Goal: Transaction & Acquisition: Download file/media

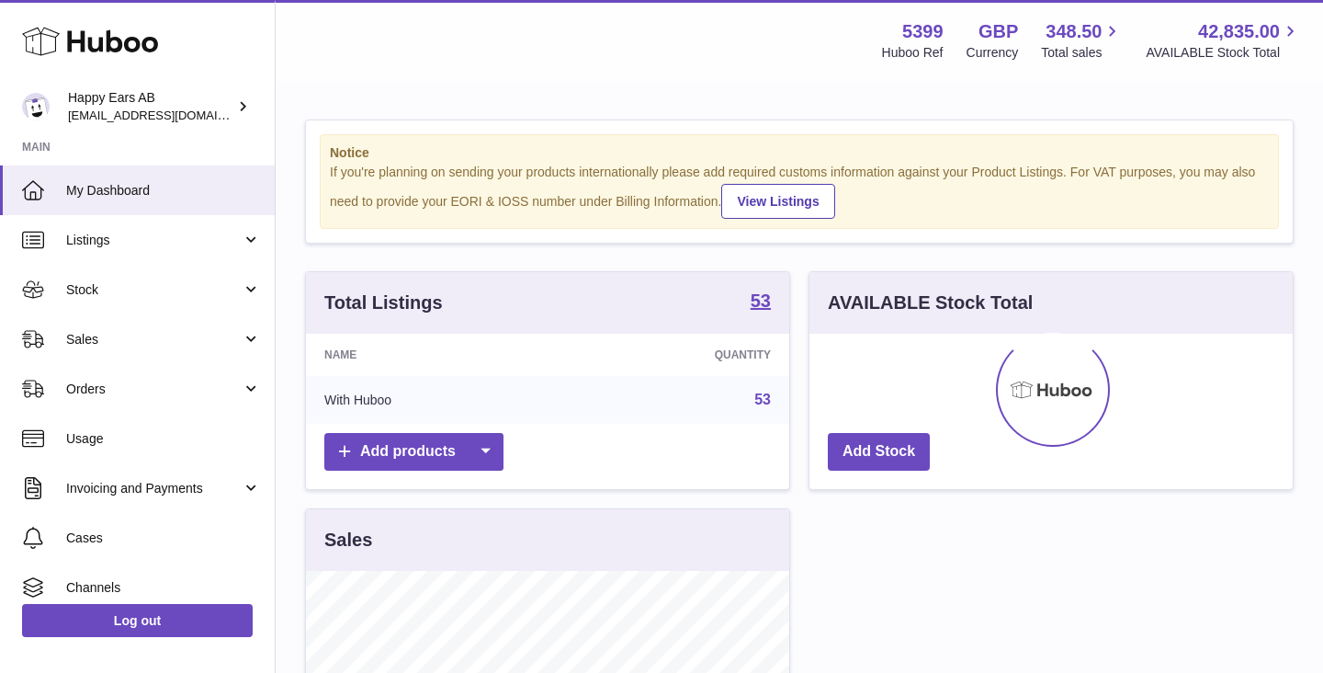
scroll to position [287, 483]
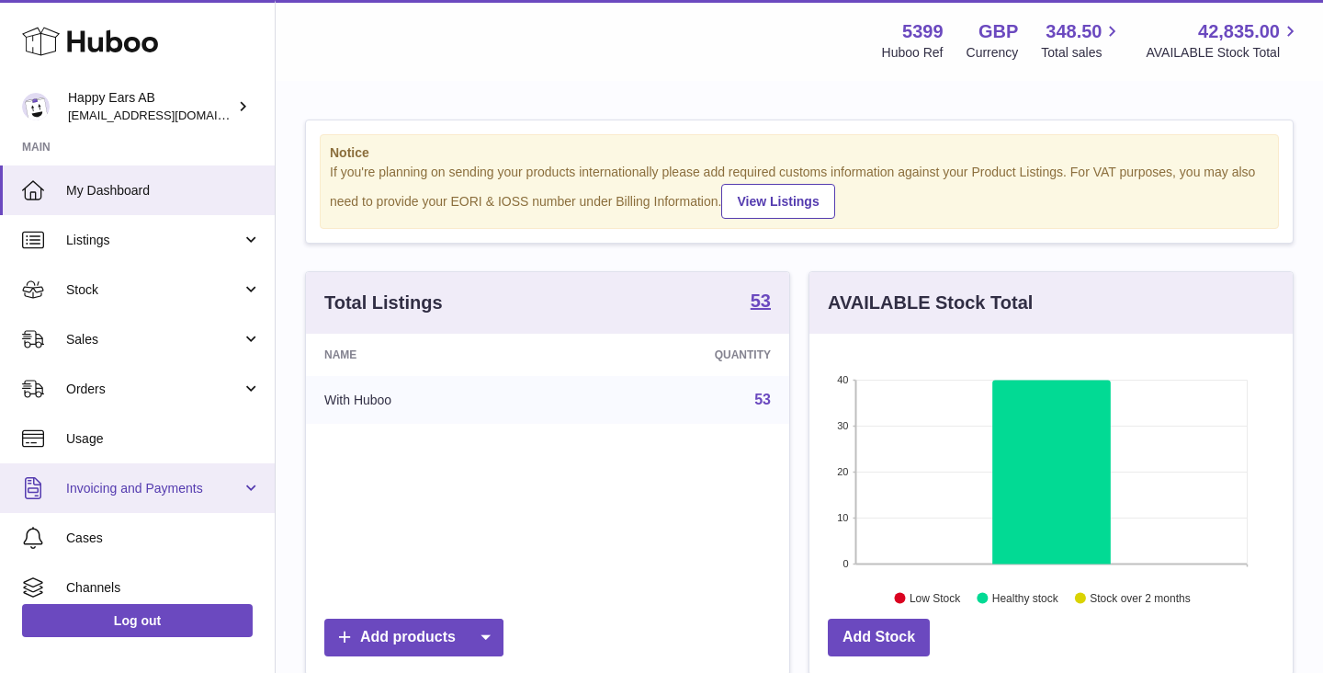
click at [162, 490] on span "Invoicing and Payments" at bounding box center [154, 488] width 176 height 17
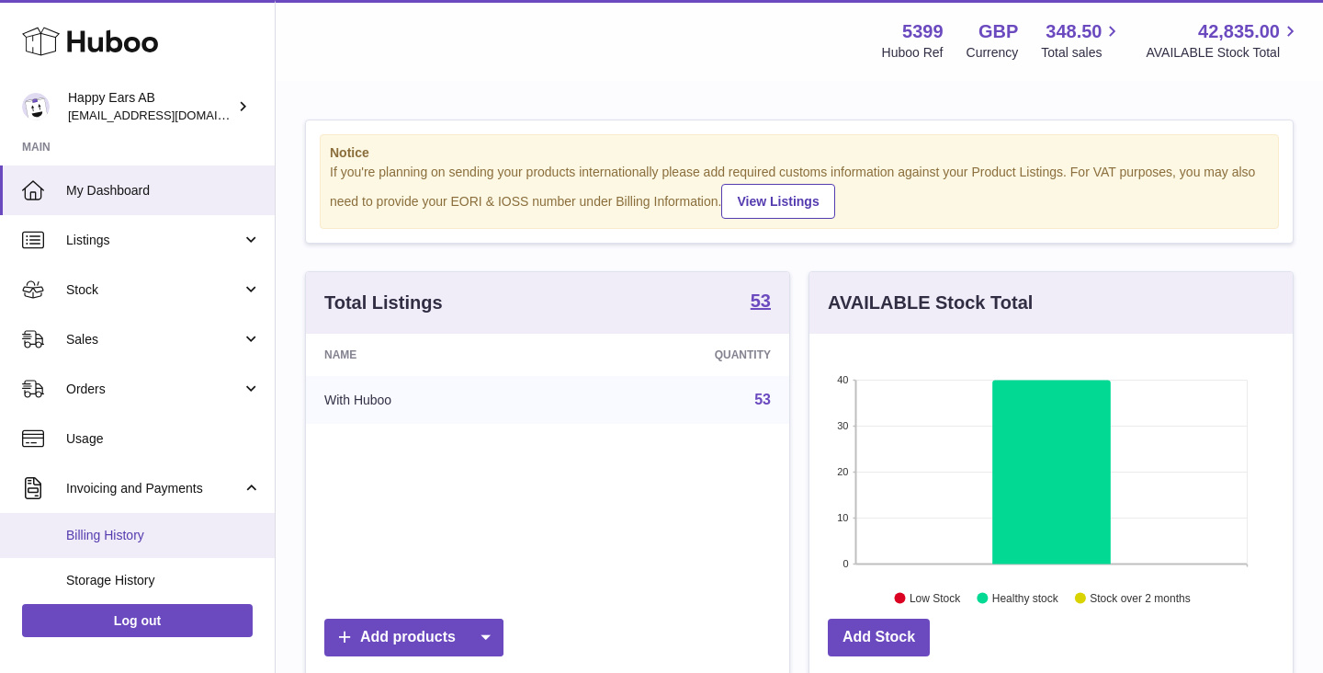
click at [127, 538] on span "Billing History" at bounding box center [163, 535] width 195 height 17
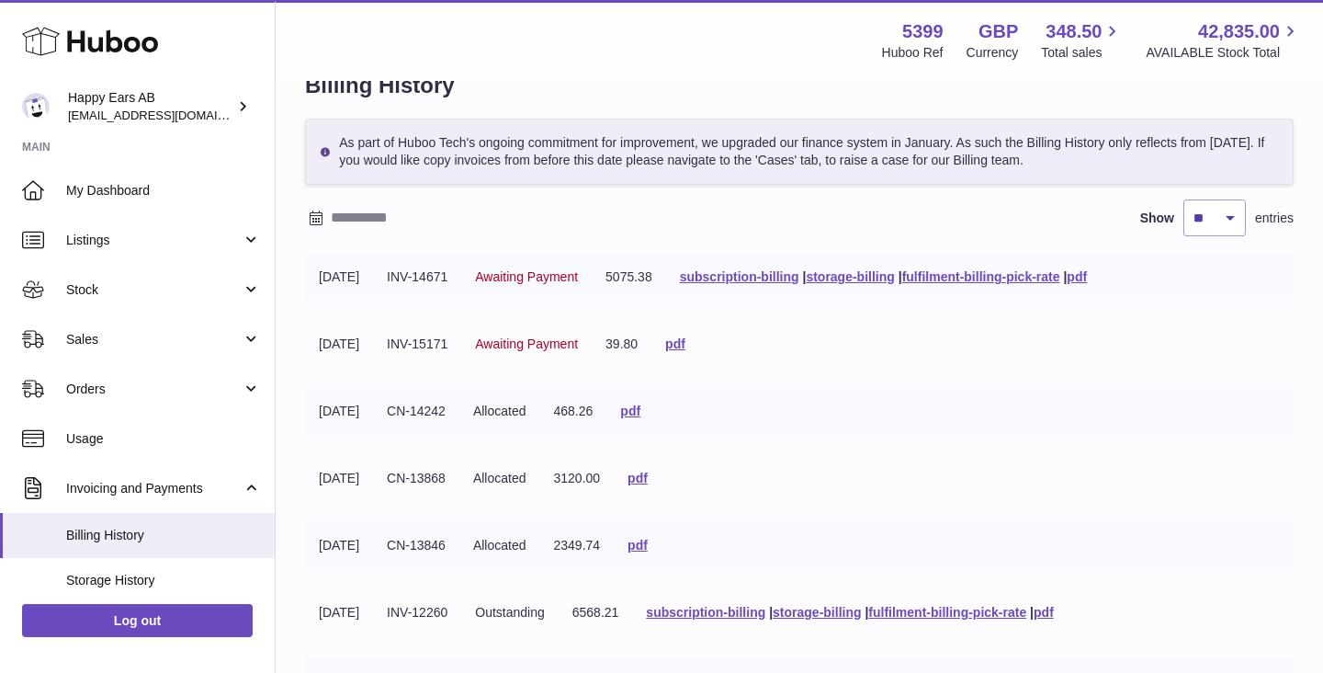
scroll to position [50, 0]
click at [648, 480] on link "pdf" at bounding box center [638, 477] width 20 height 15
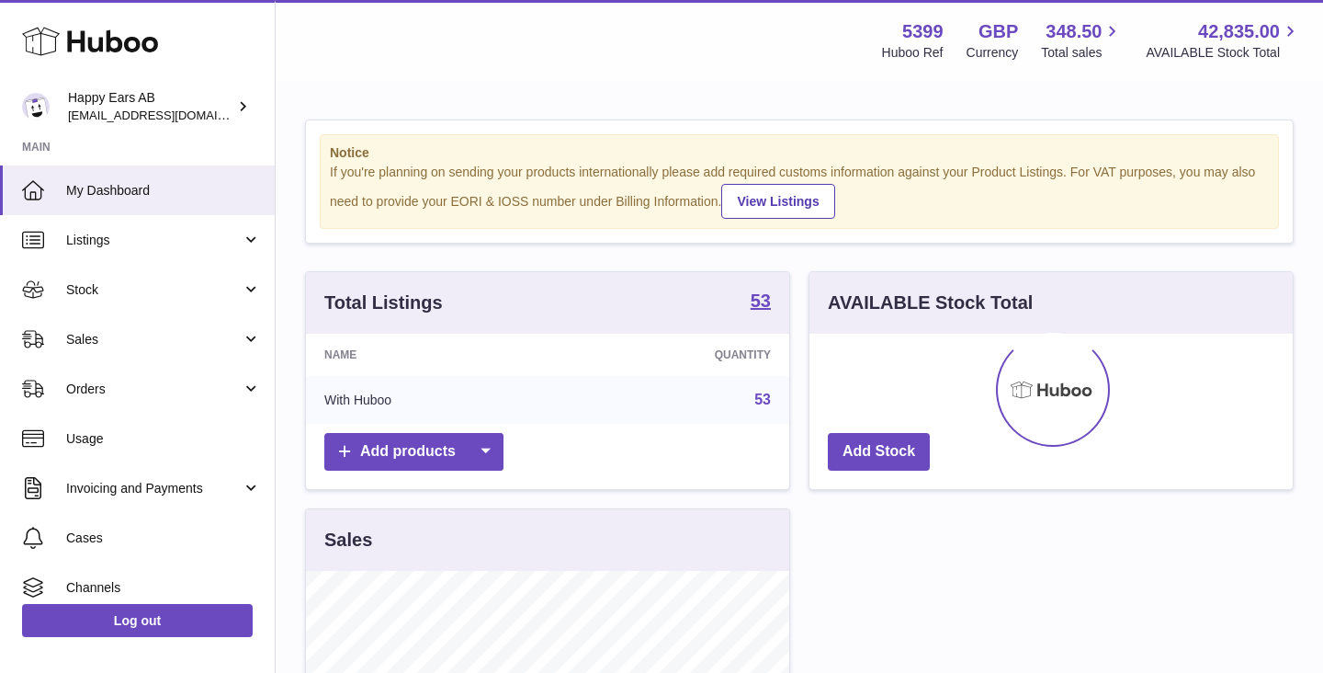
scroll to position [60, 0]
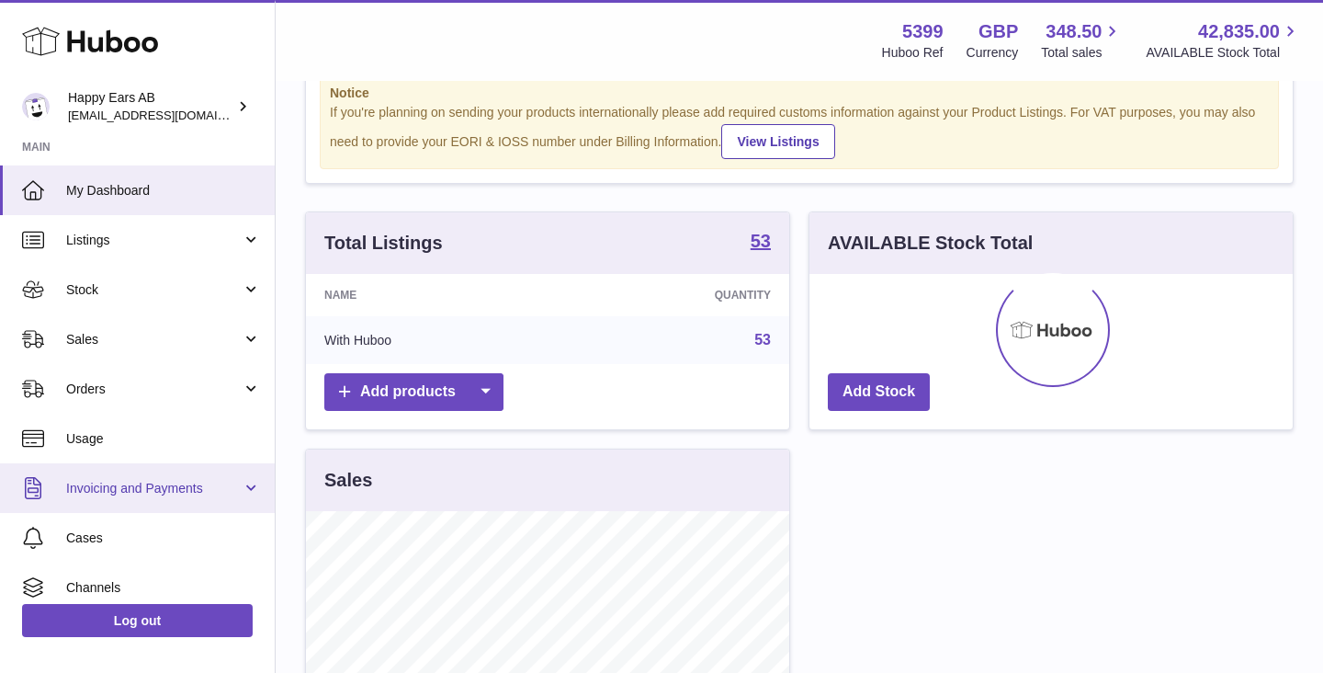
click at [193, 507] on link "Invoicing and Payments" at bounding box center [137, 488] width 275 height 50
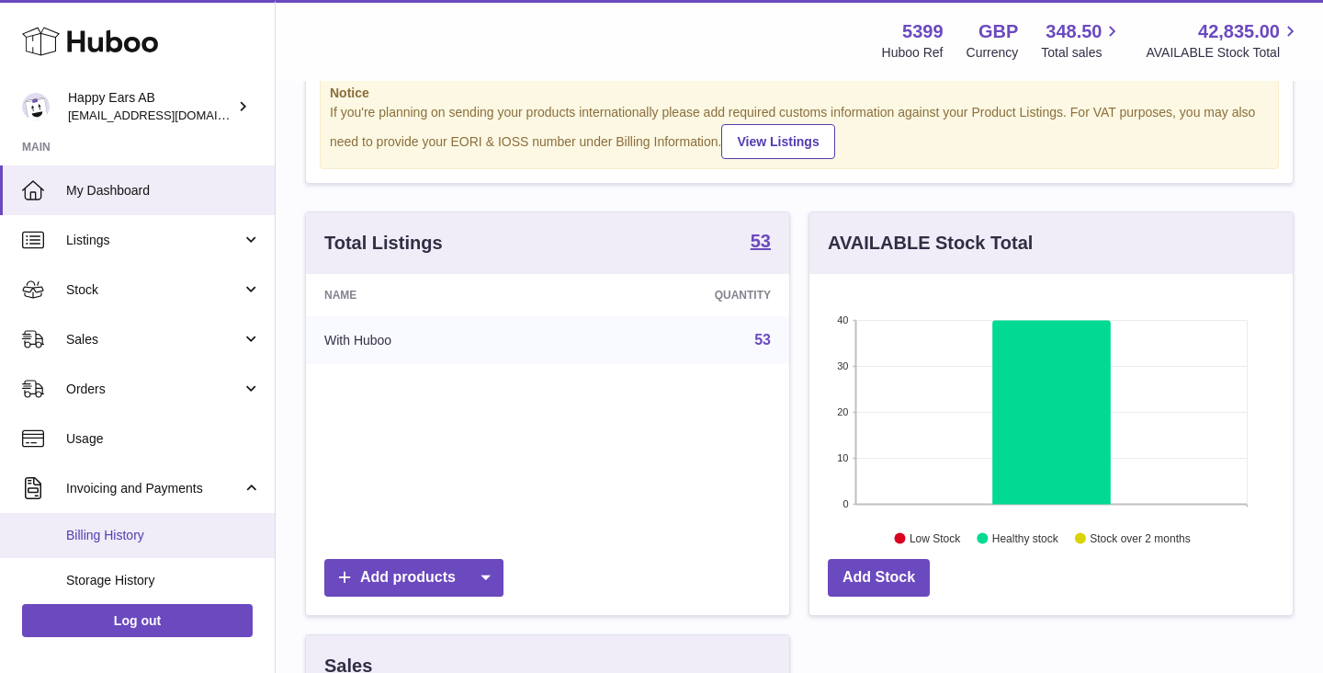
click at [133, 543] on span "Billing History" at bounding box center [163, 535] width 195 height 17
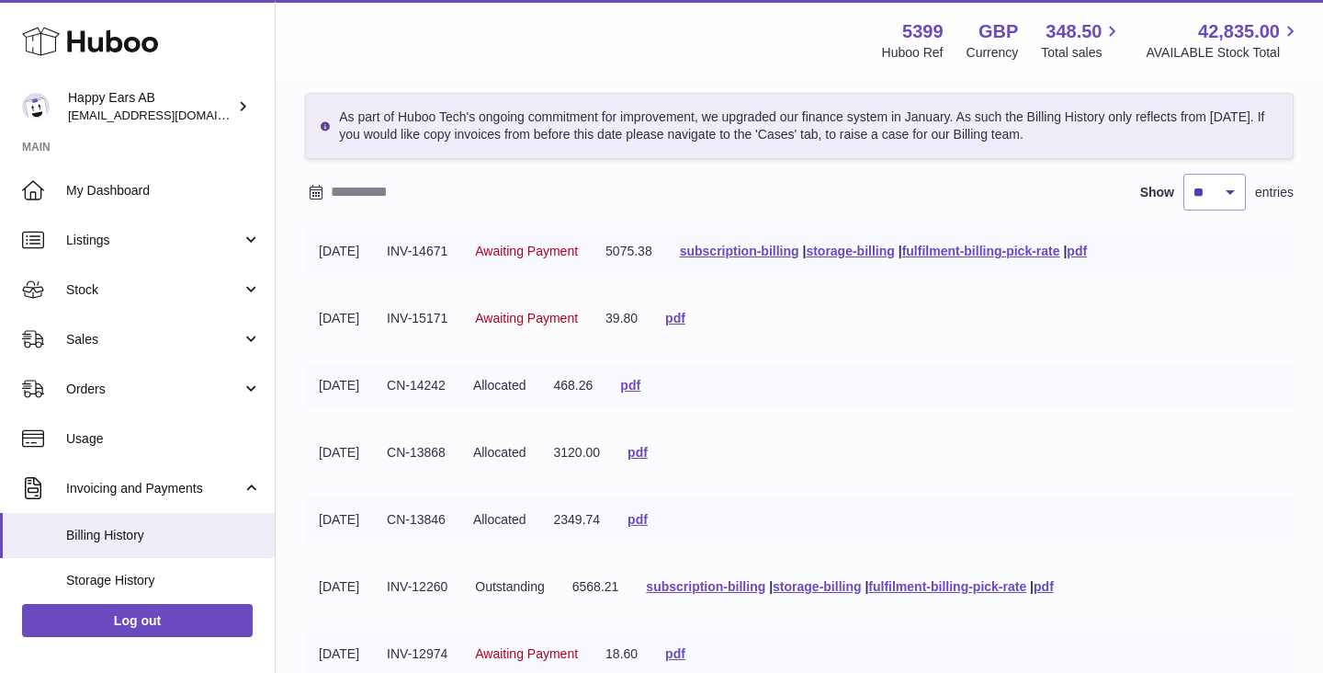
scroll to position [86, 0]
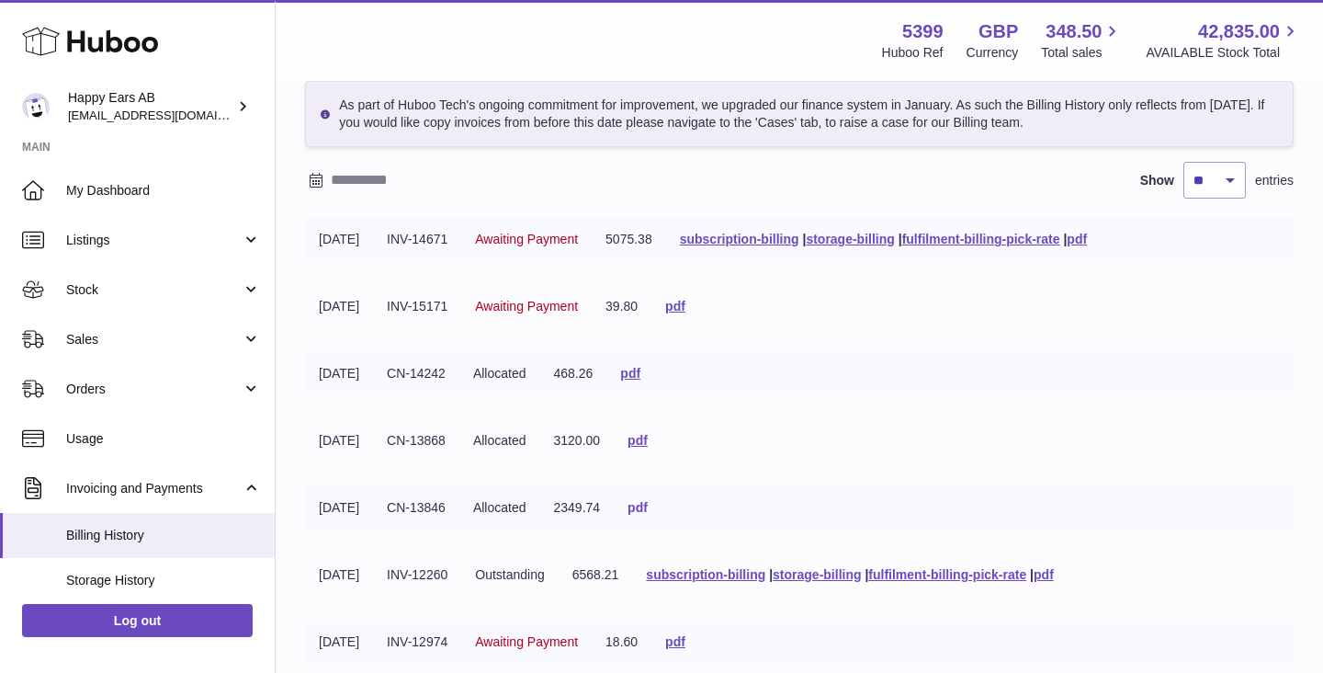
click at [648, 507] on link "pdf" at bounding box center [638, 507] width 20 height 15
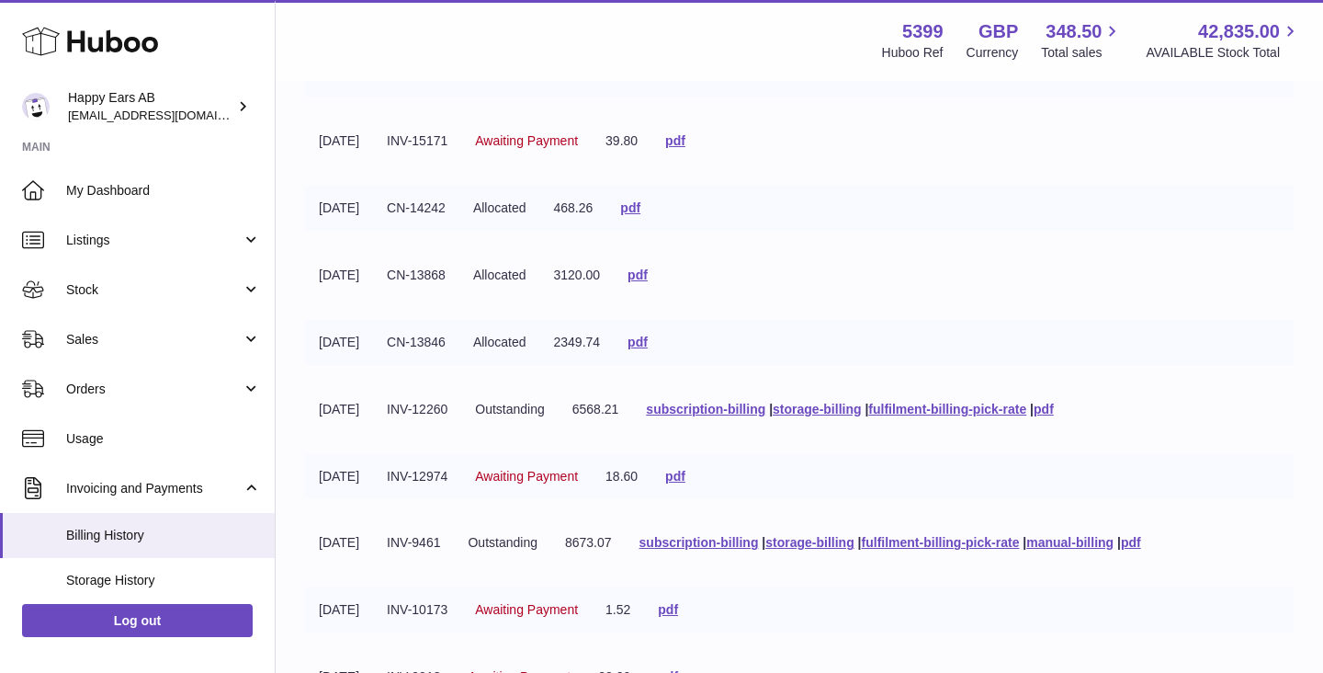
scroll to position [253, 0]
click at [641, 206] on link "pdf" at bounding box center [630, 206] width 20 height 15
